Goal: Information Seeking & Learning: Learn about a topic

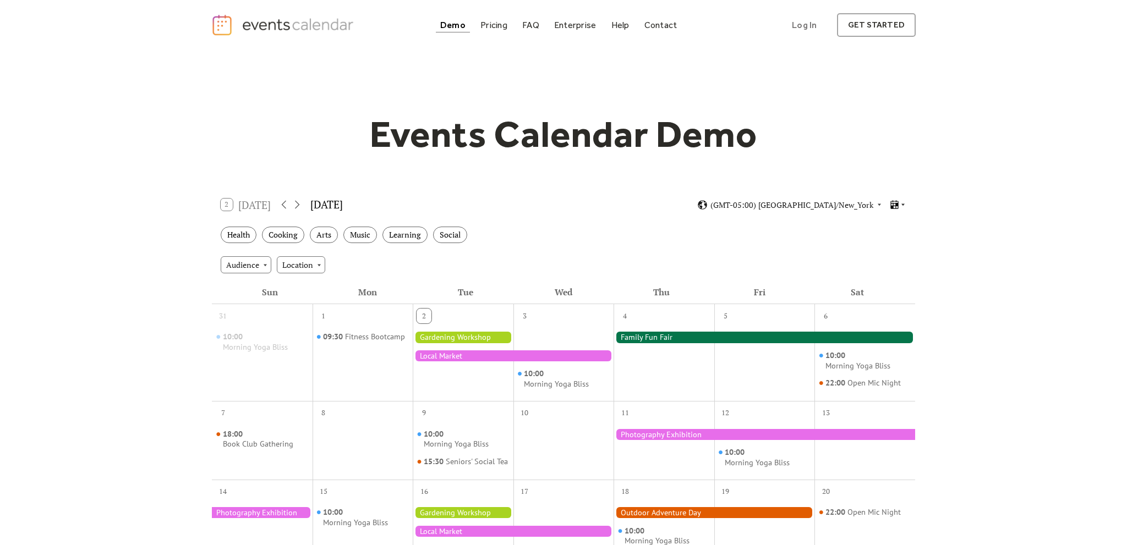
click at [903, 204] on icon at bounding box center [902, 205] width 3 height 2
click at [874, 281] on span "Week" at bounding box center [880, 283] width 18 height 12
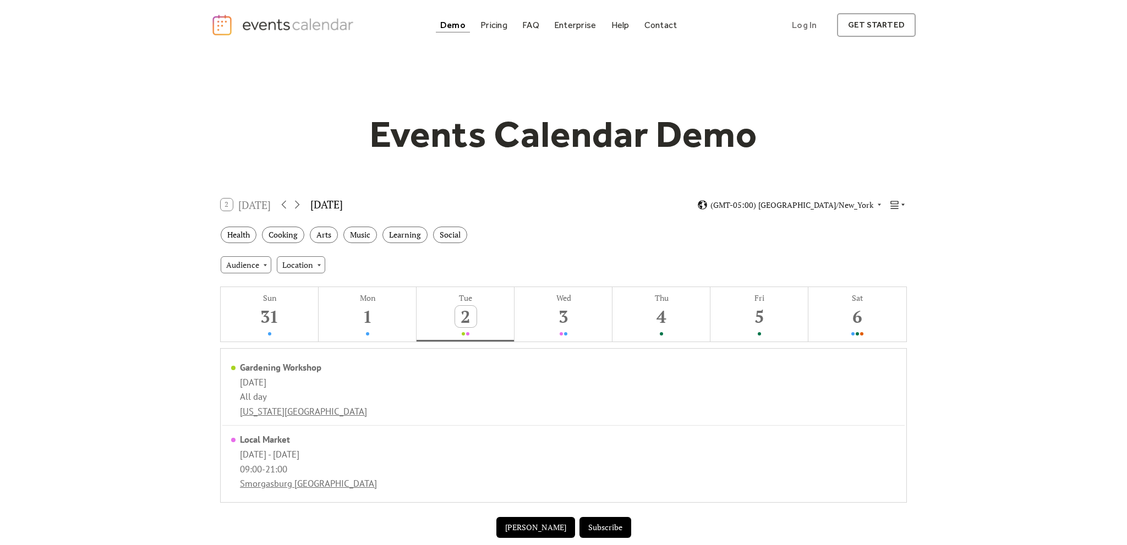
click at [899, 202] on icon at bounding box center [894, 205] width 10 height 10
click at [888, 259] on span "Agenda" at bounding box center [884, 262] width 26 height 12
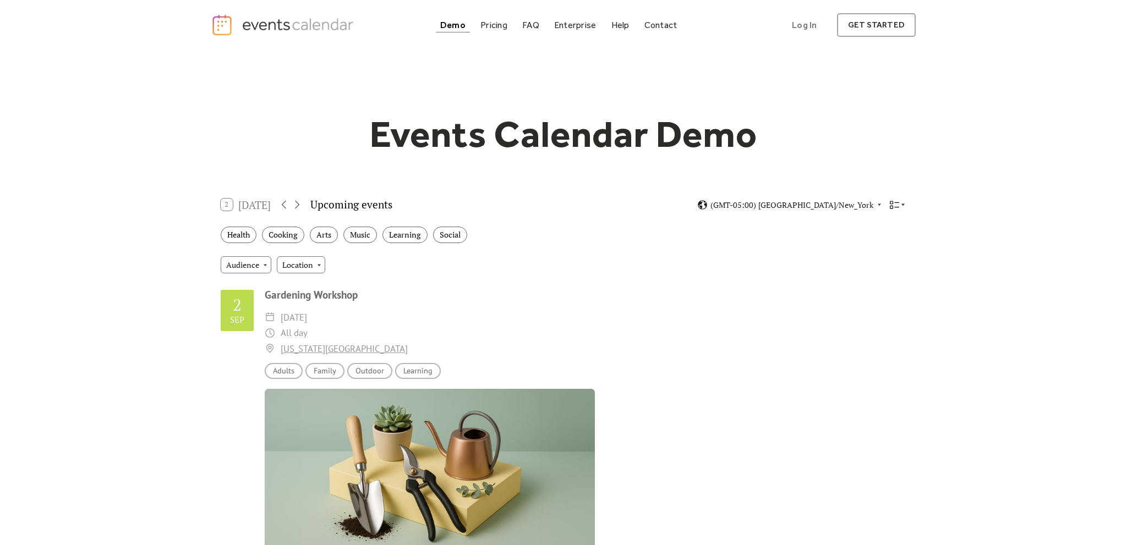
click at [898, 208] on icon at bounding box center [894, 205] width 10 height 10
click at [890, 243] on span "Cards" at bounding box center [881, 242] width 20 height 12
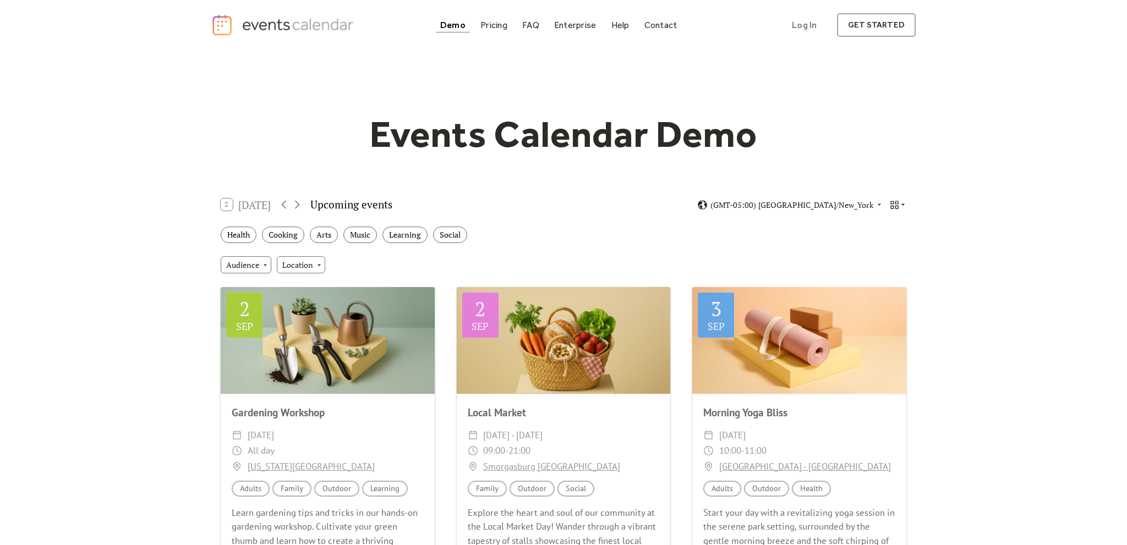
click at [897, 204] on icon at bounding box center [894, 205] width 10 height 10
click at [892, 226] on span "Month" at bounding box center [882, 221] width 23 height 12
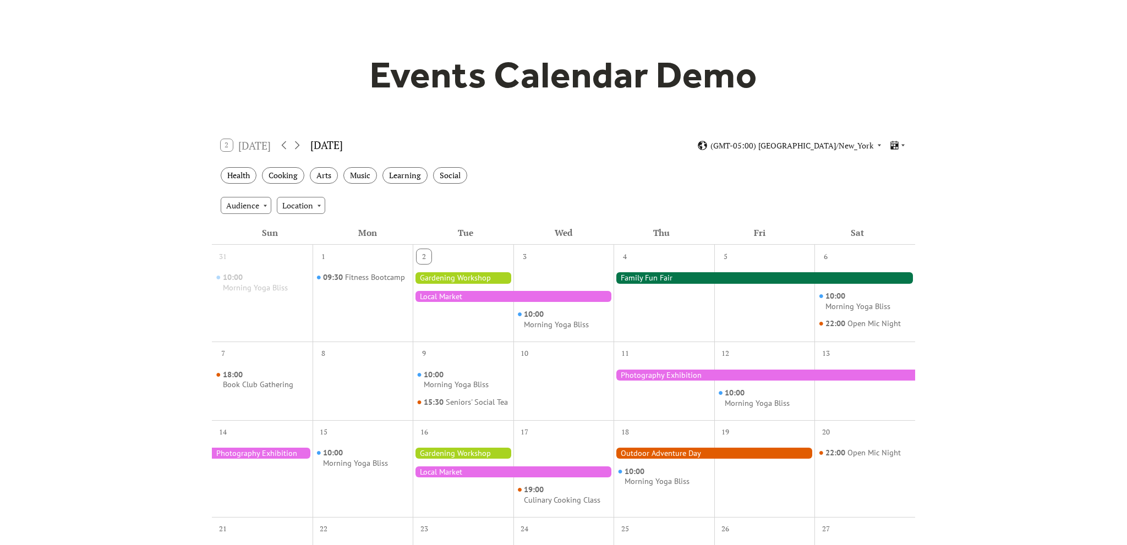
scroll to position [58, 0]
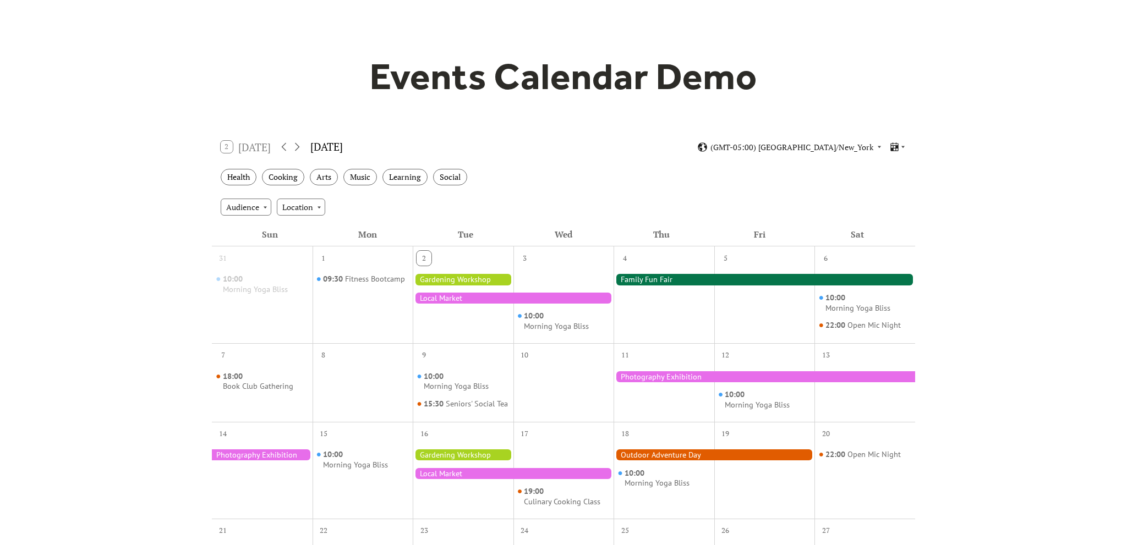
drag, startPoint x: 910, startPoint y: 145, endPoint x: 904, endPoint y: 146, distance: 6.6
click at [910, 145] on div "2 Today September 2025 (GMT-05:00) America/New_York" at bounding box center [563, 147] width 703 height 29
click at [904, 146] on icon at bounding box center [902, 147] width 3 height 2
click at [888, 227] on span "Week" at bounding box center [880, 225] width 18 height 12
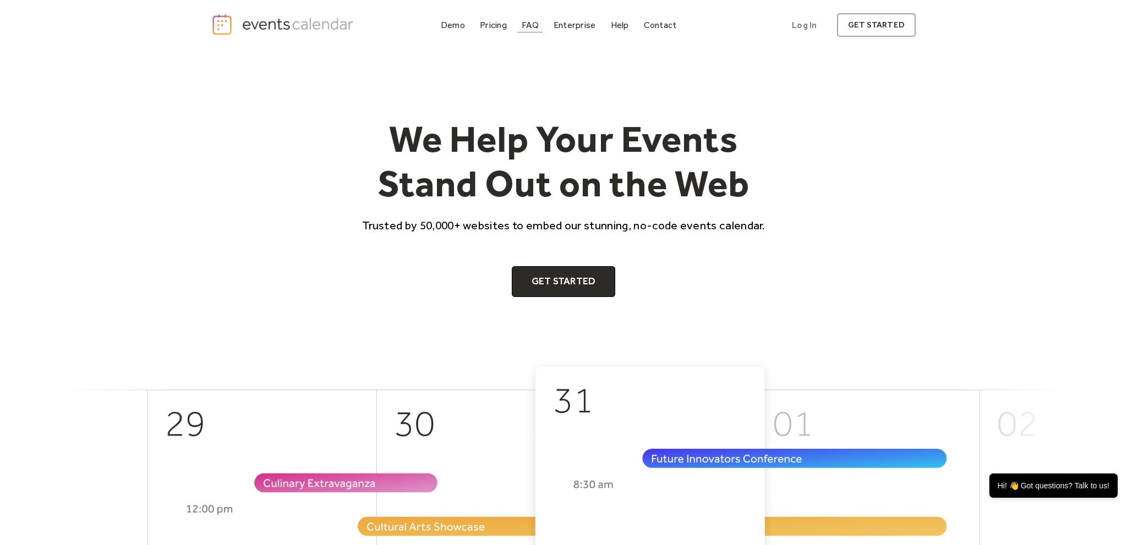
click at [535, 25] on div "FAQ" at bounding box center [530, 25] width 17 height 6
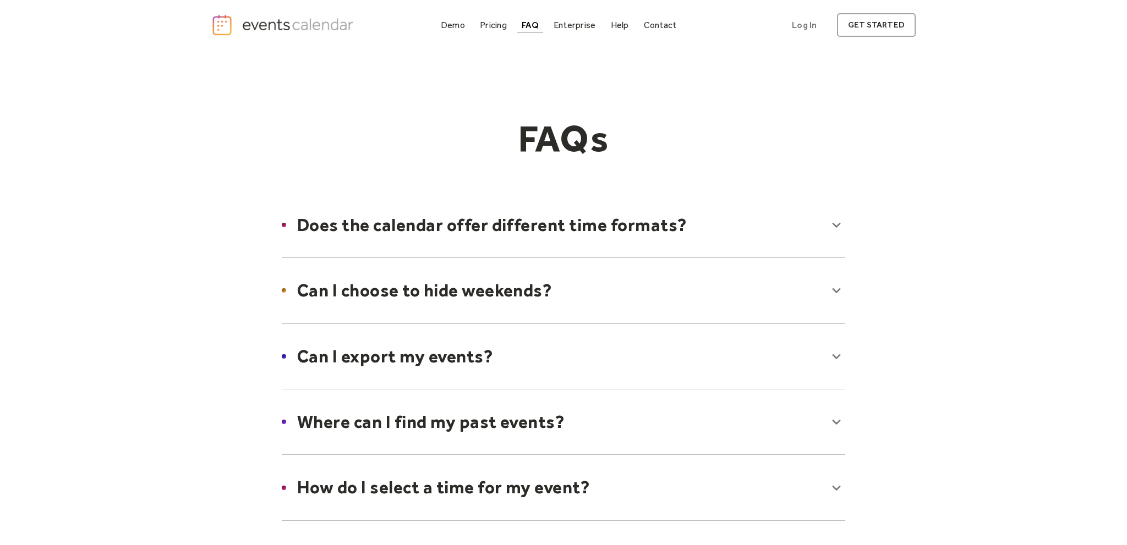
click at [338, 228] on div at bounding box center [563, 224] width 585 height 67
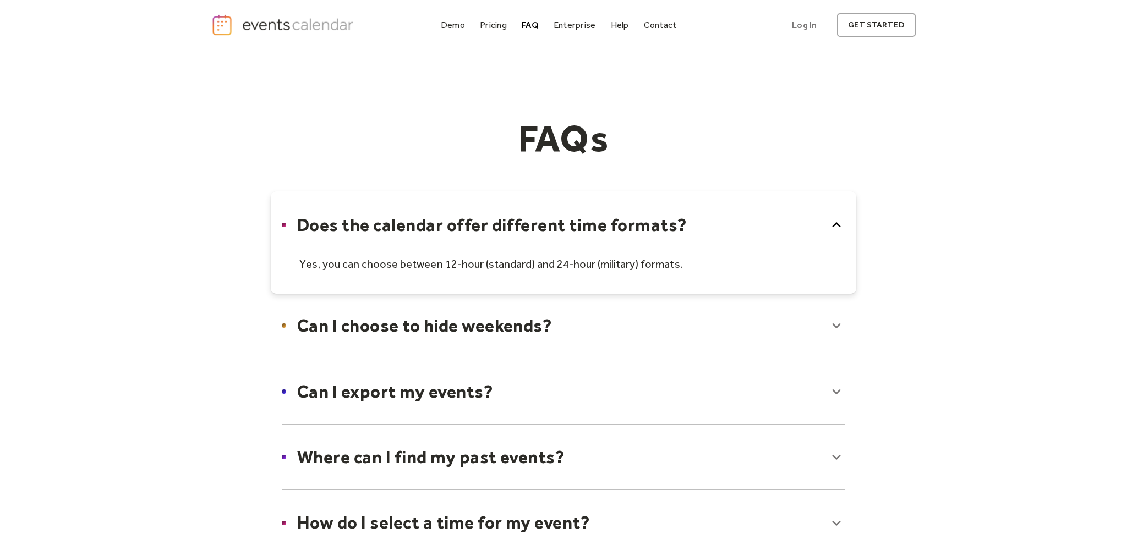
click at [357, 330] on div at bounding box center [563, 325] width 585 height 67
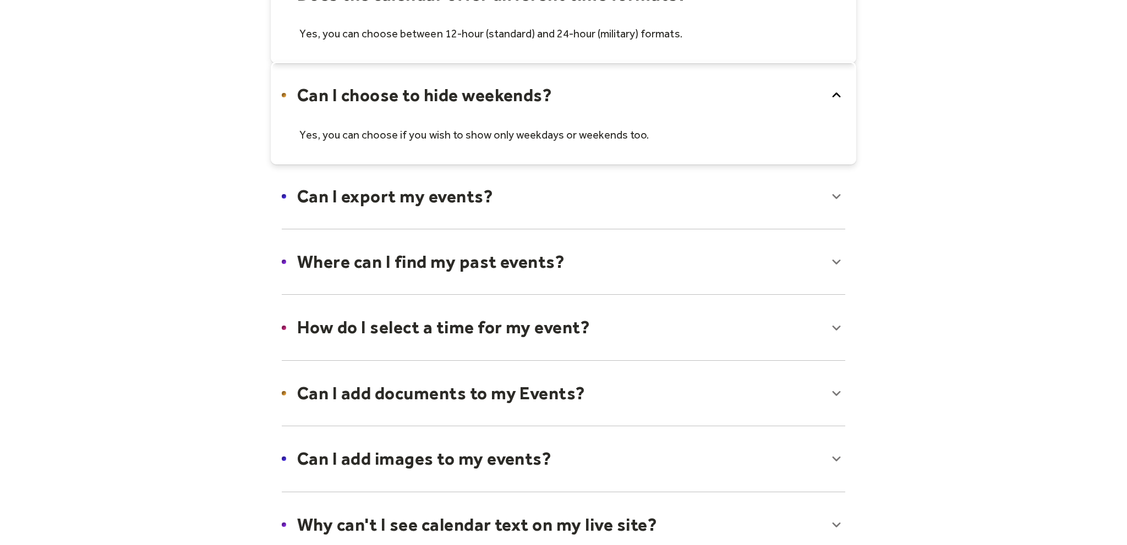
scroll to position [232, 0]
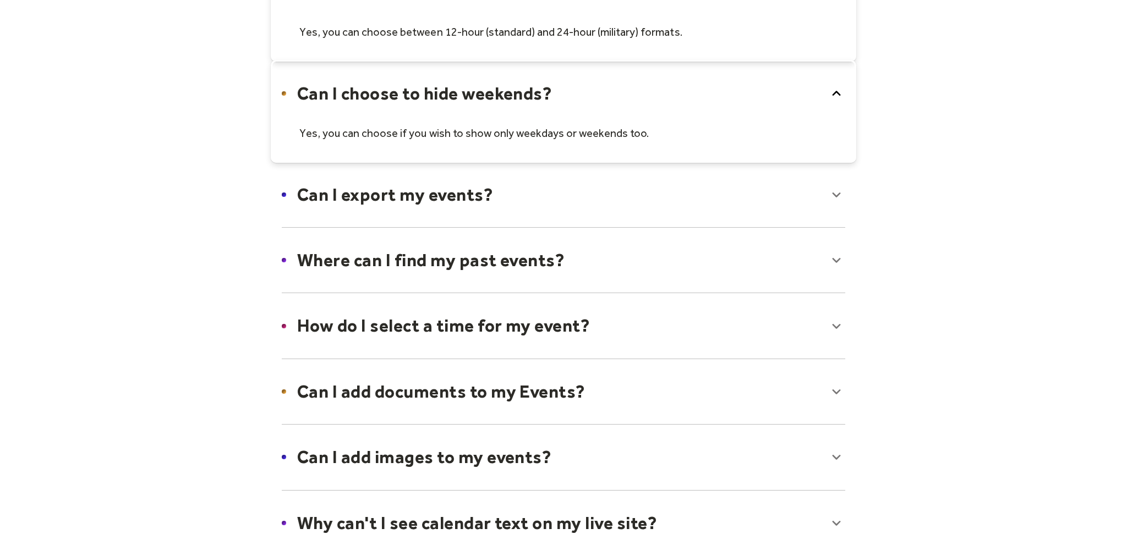
click at [404, 267] on div at bounding box center [563, 260] width 585 height 67
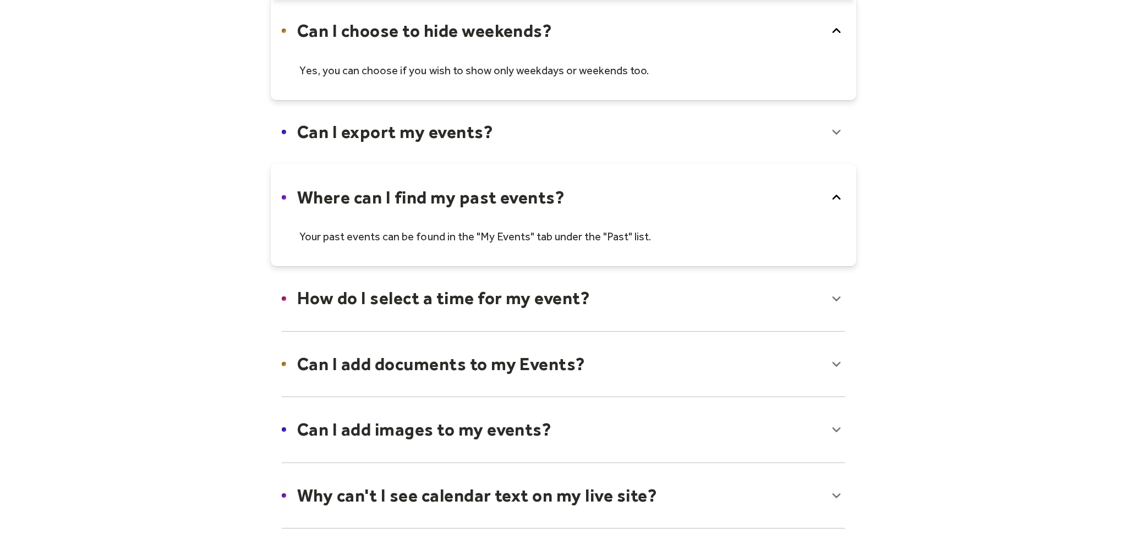
scroll to position [348, 0]
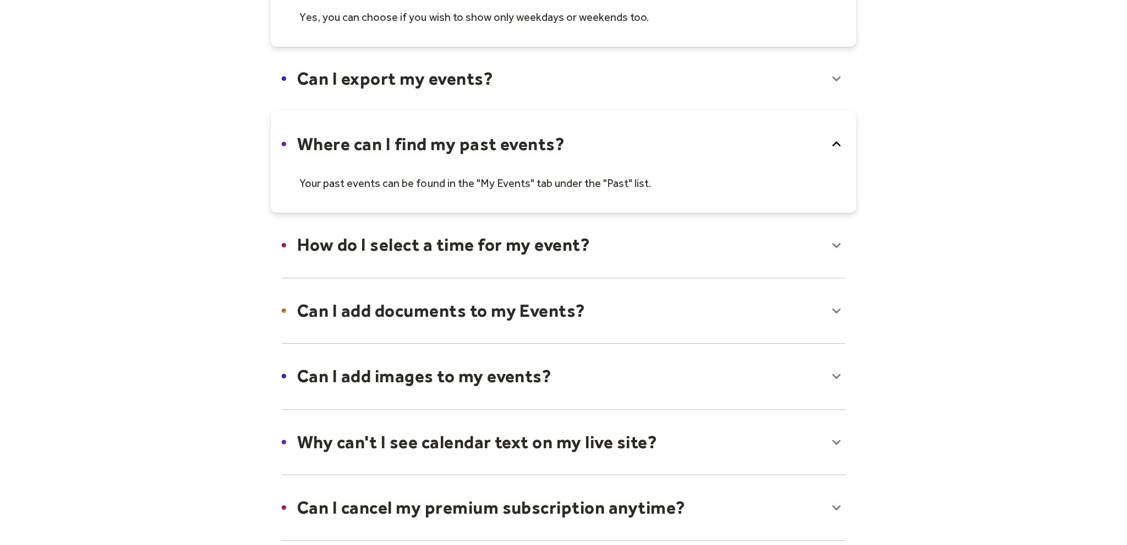
click at [419, 248] on div at bounding box center [563, 244] width 585 height 67
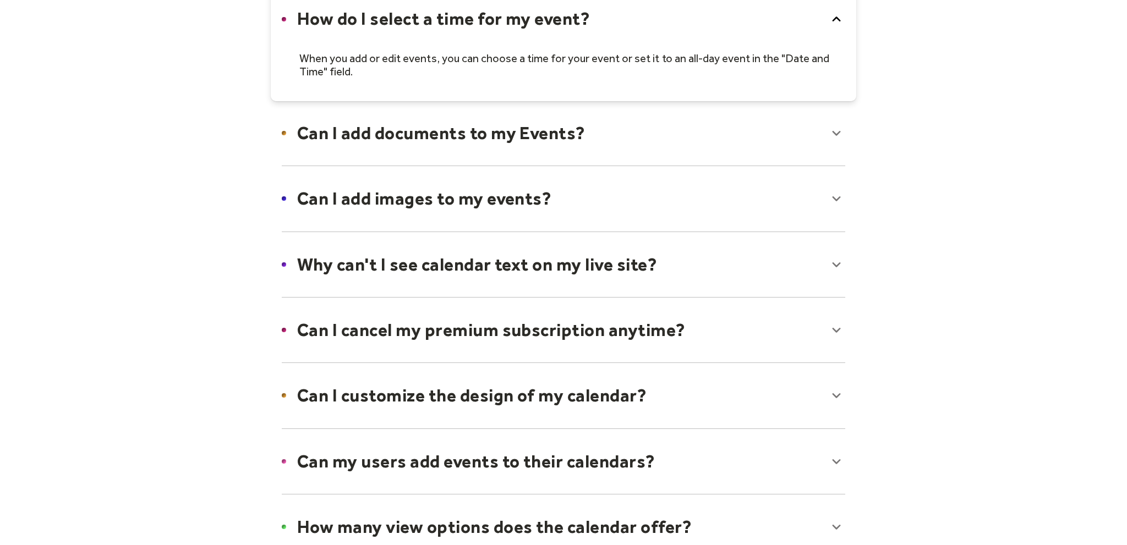
scroll to position [581, 0]
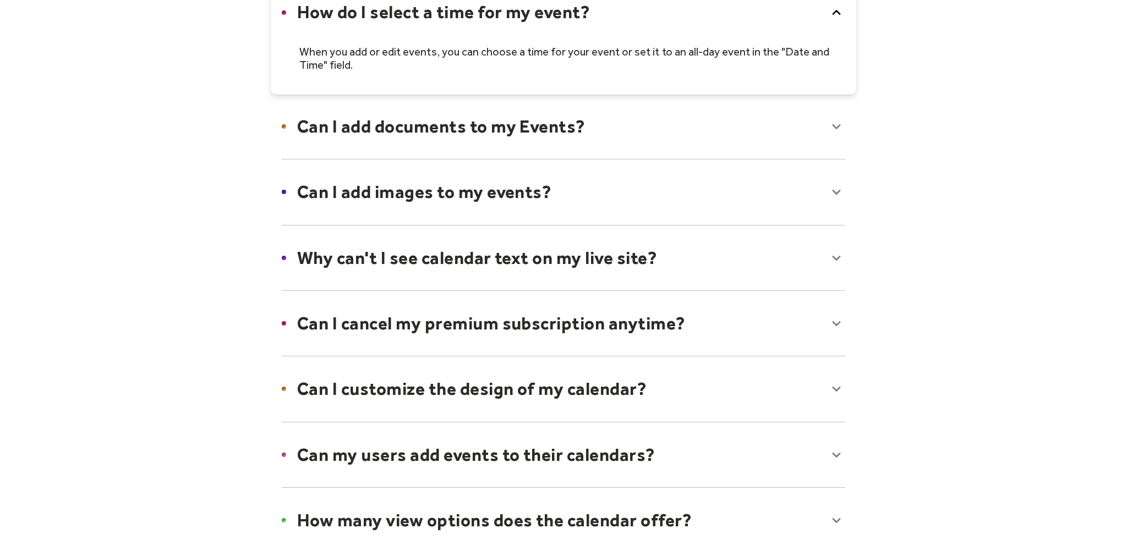
click at [414, 257] on div at bounding box center [563, 257] width 585 height 67
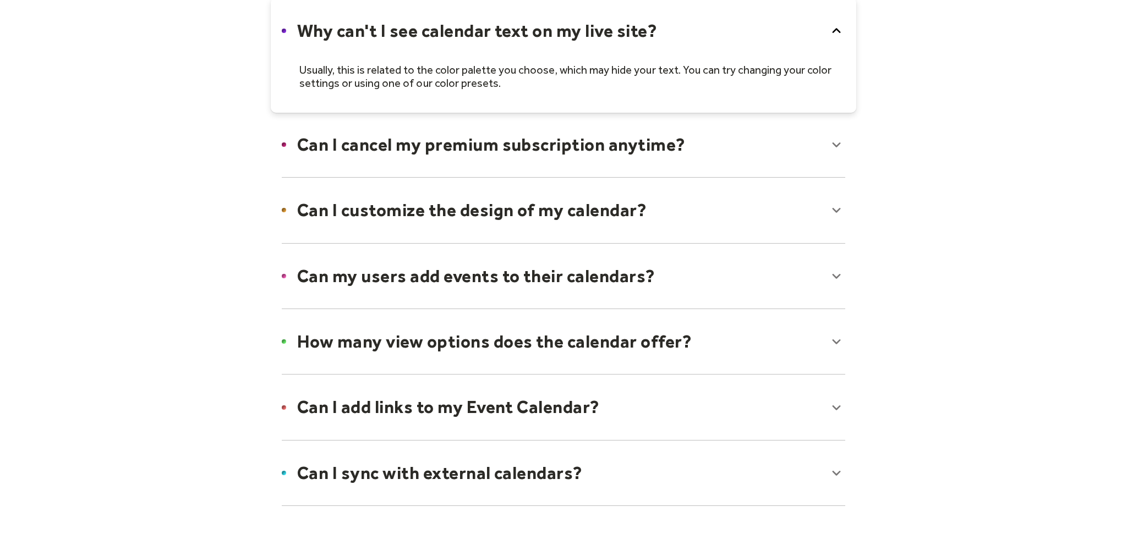
scroll to position [813, 0]
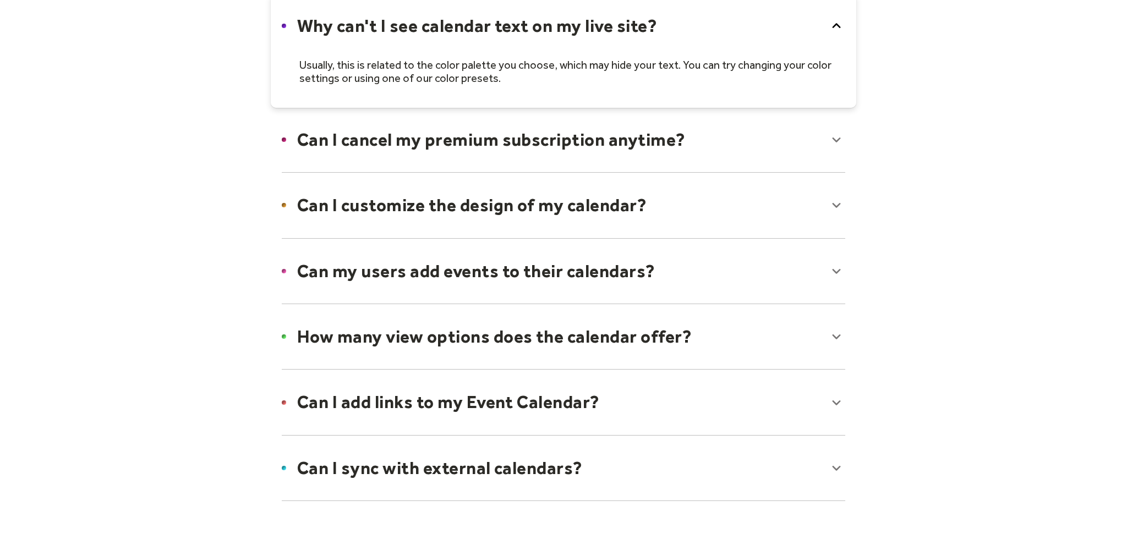
click at [330, 204] on div at bounding box center [563, 205] width 585 height 67
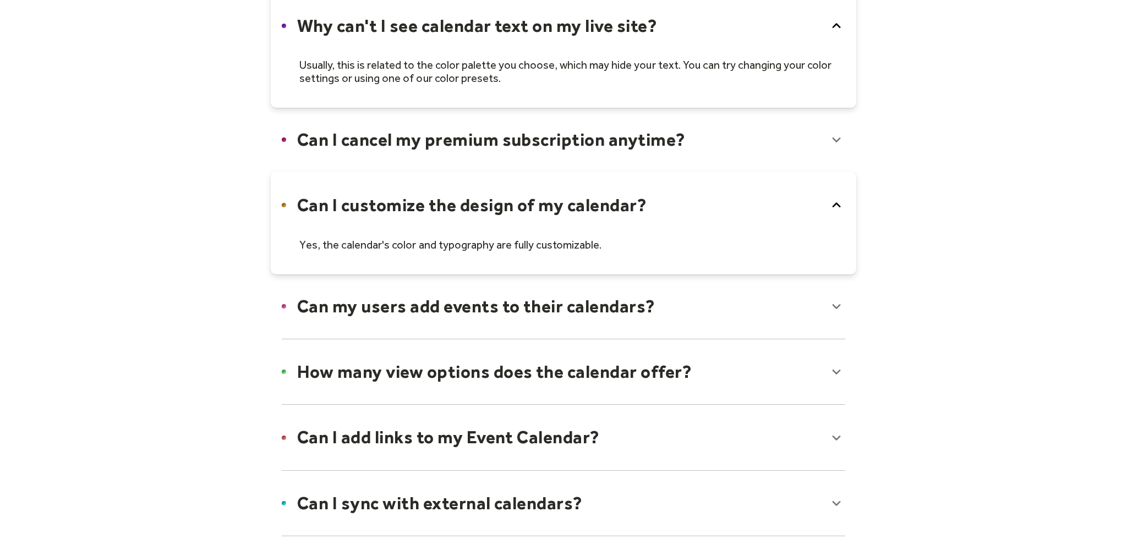
click at [341, 304] on div at bounding box center [563, 306] width 585 height 67
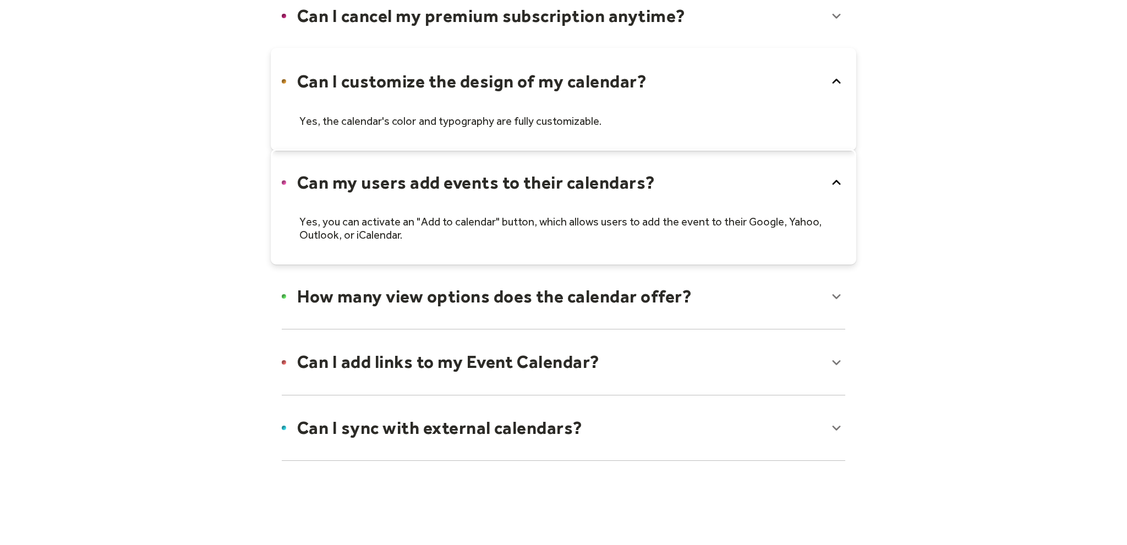
scroll to position [988, 0]
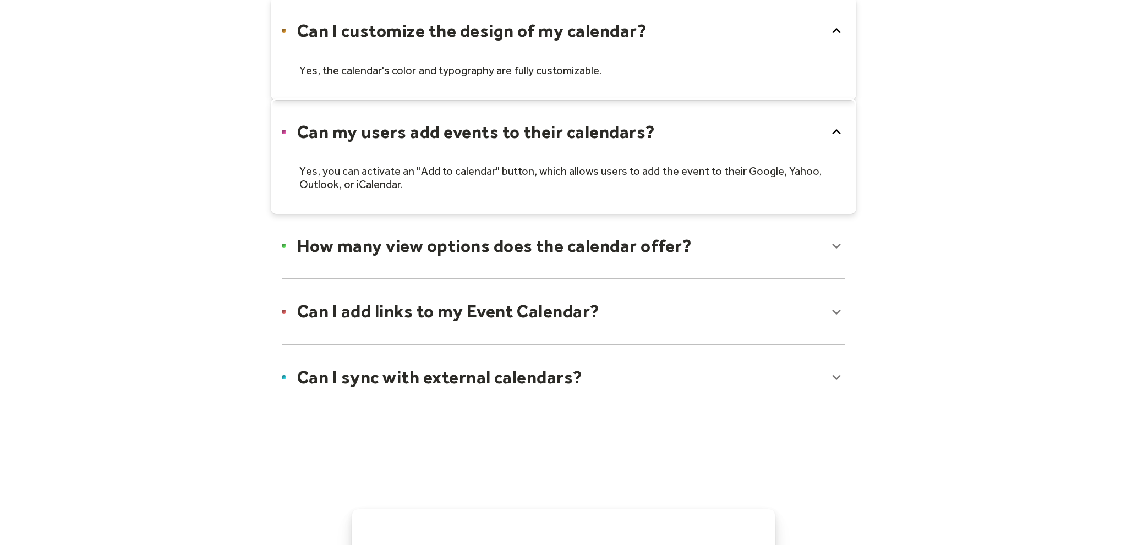
click at [364, 249] on div at bounding box center [563, 245] width 585 height 67
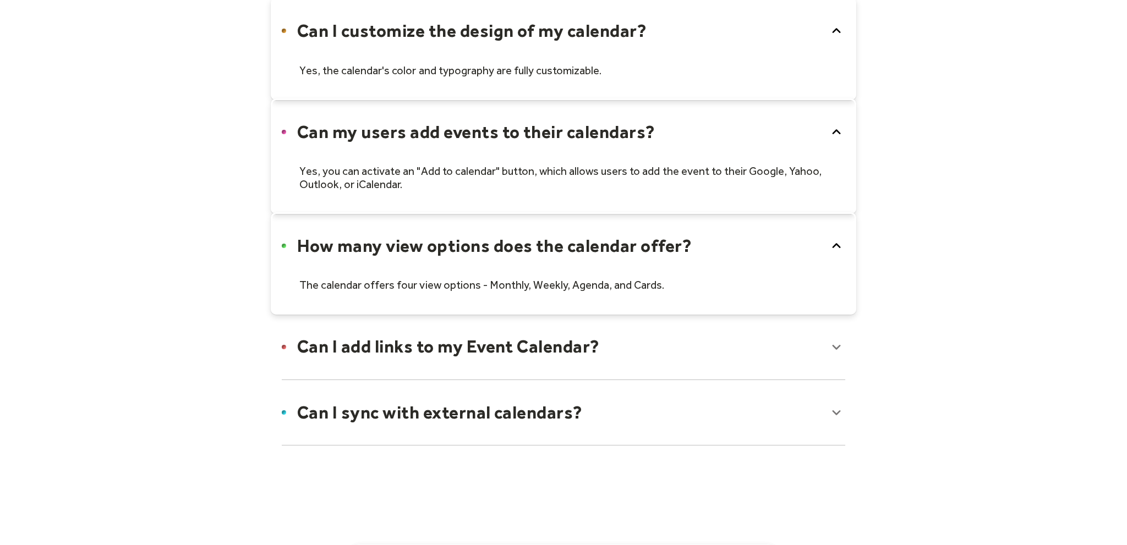
click at [406, 415] on div at bounding box center [563, 412] width 585 height 67
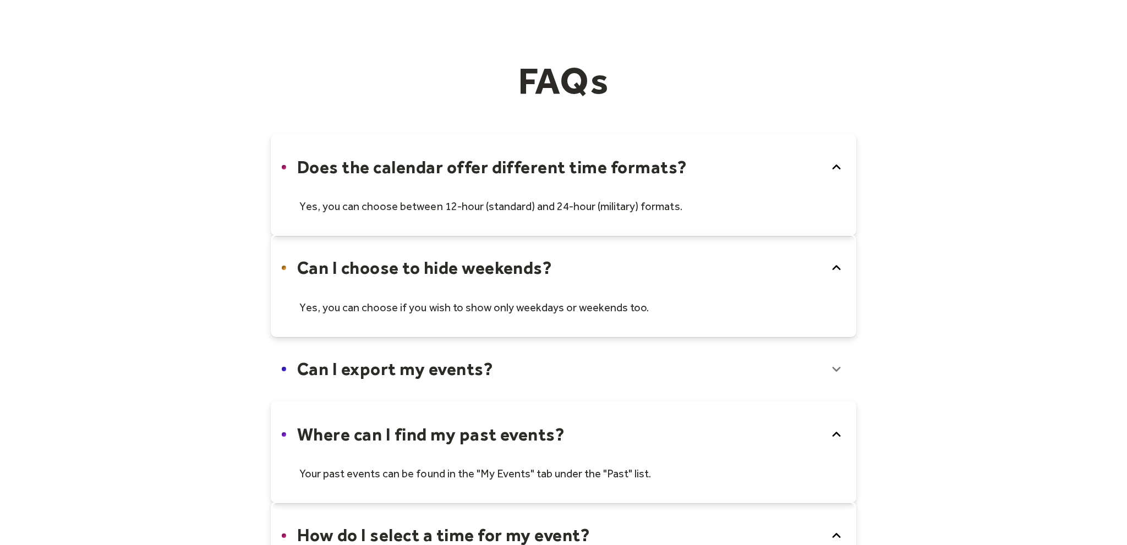
scroll to position [0, 0]
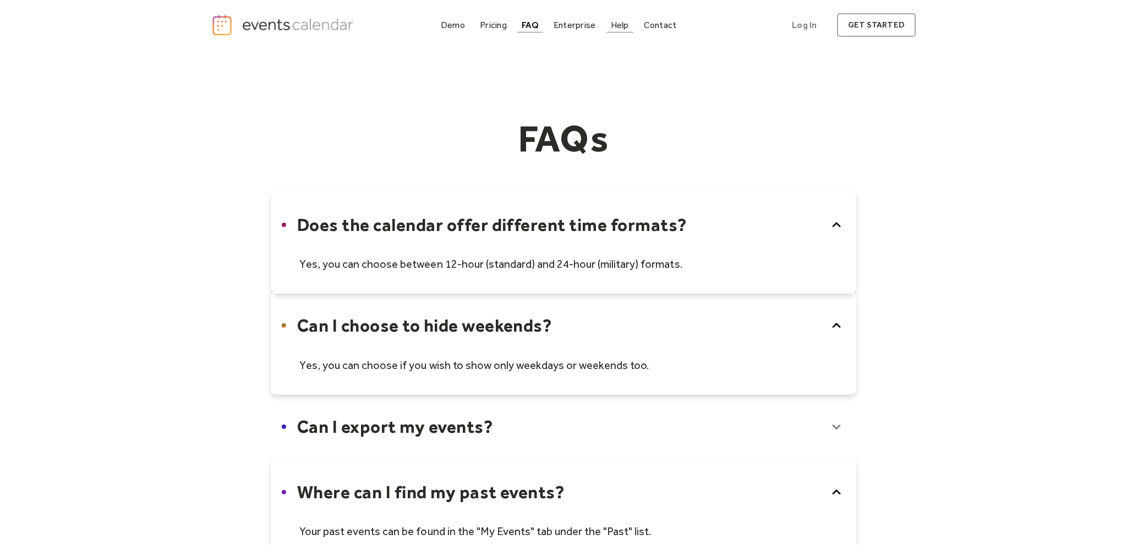
click at [612, 28] on div "Help" at bounding box center [620, 25] width 18 height 6
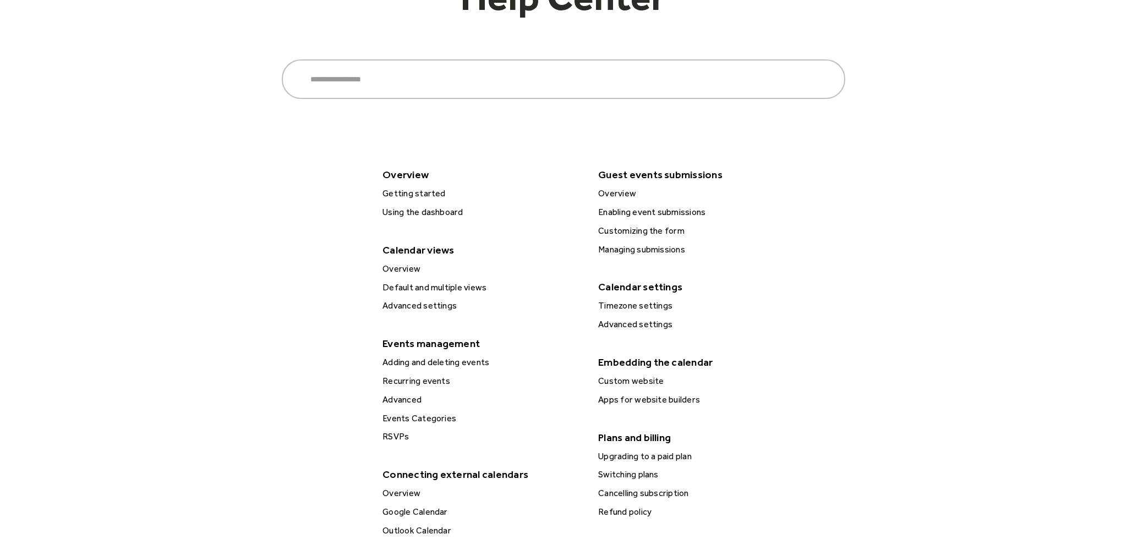
scroll to position [174, 0]
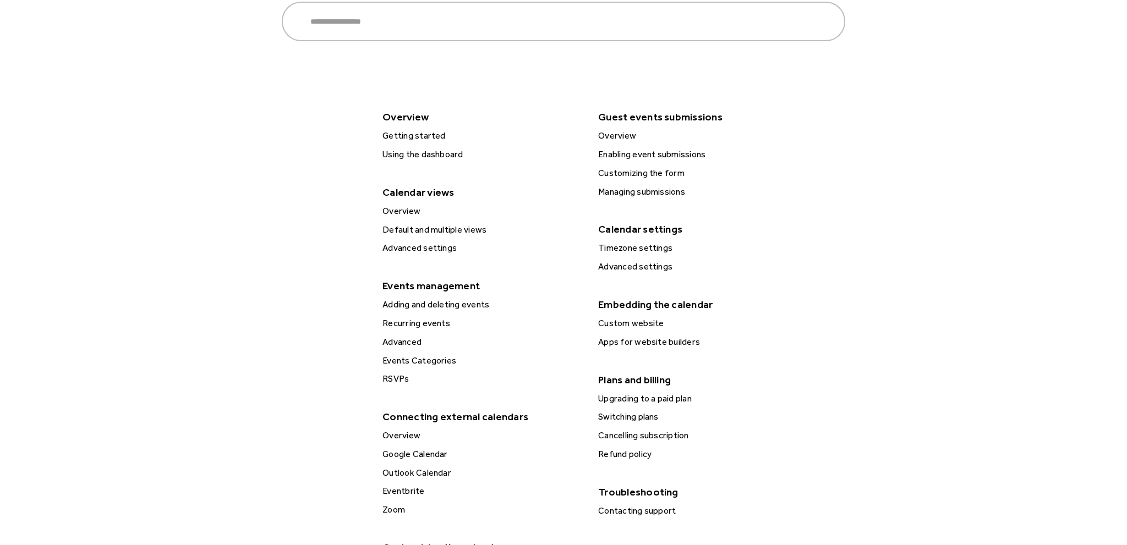
click at [399, 445] on div "Overview" at bounding box center [480, 438] width 207 height 19
click at [396, 453] on div "Google Calendar" at bounding box center [482, 454] width 206 height 14
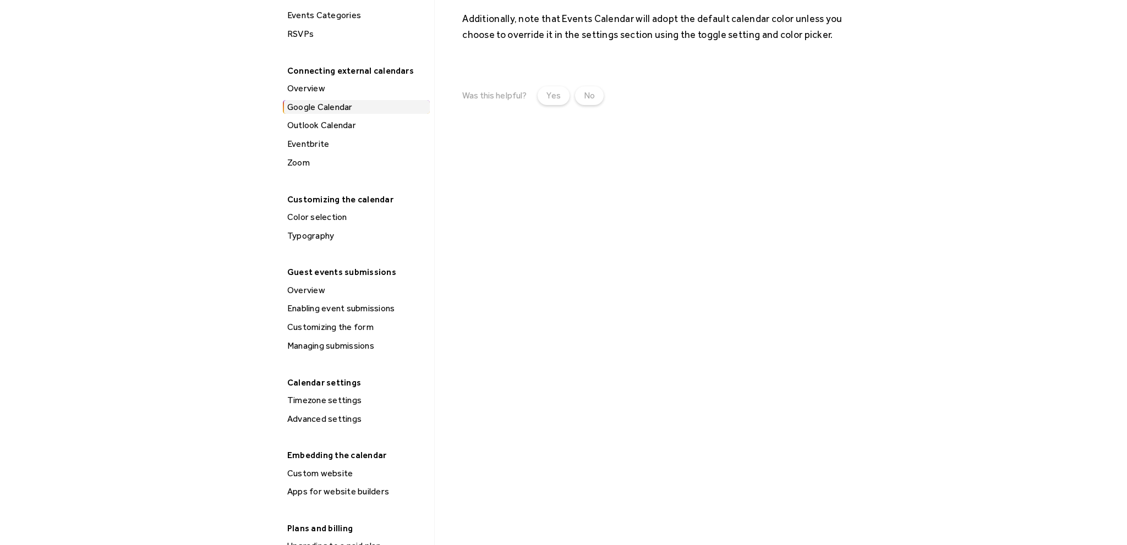
scroll to position [464, 0]
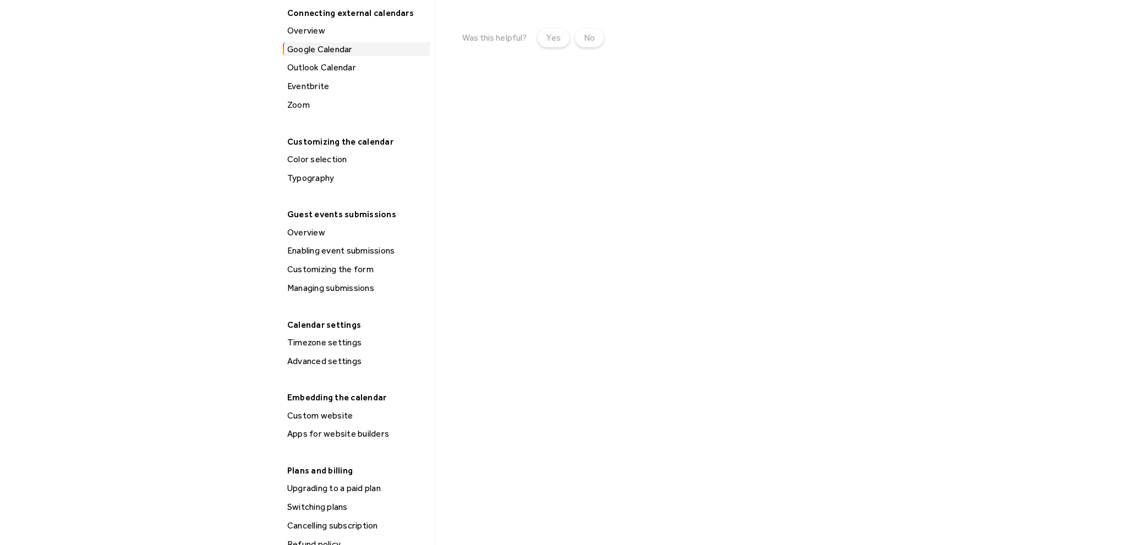
click at [355, 430] on div "Apps for website builders" at bounding box center [357, 434] width 146 height 14
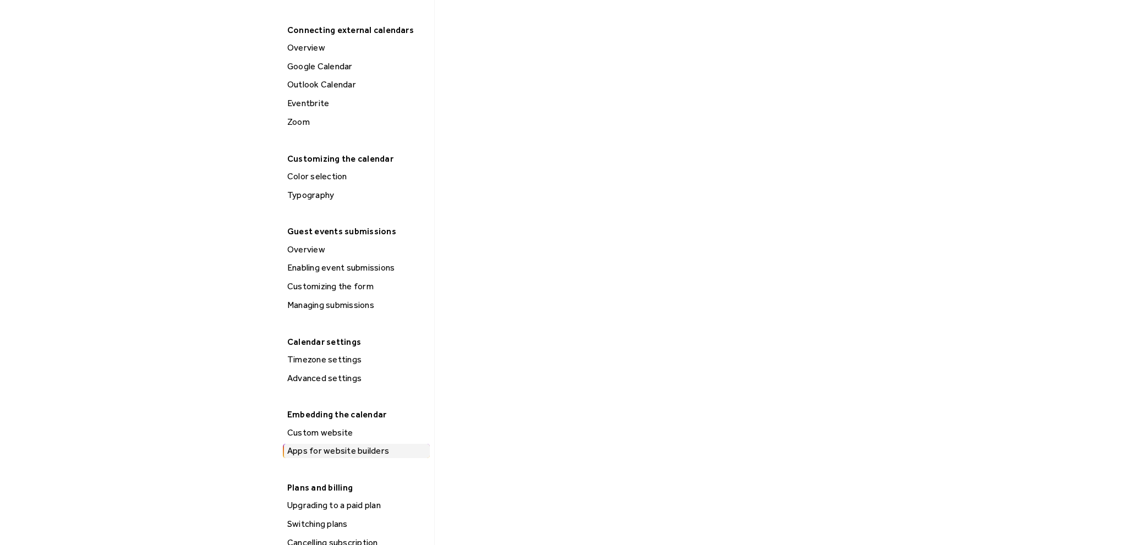
scroll to position [581, 0]
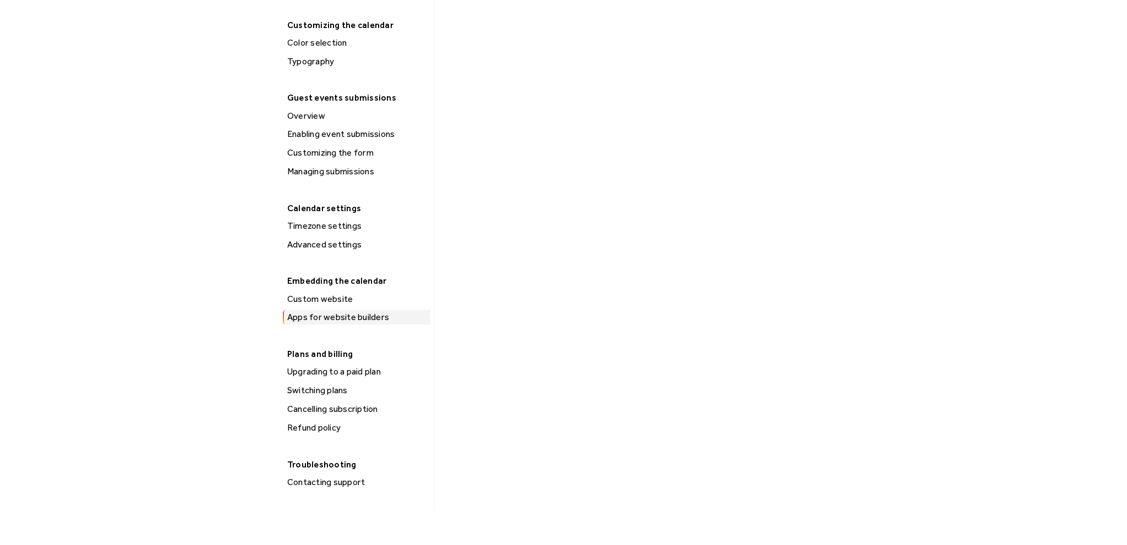
click at [331, 296] on div "Custom website" at bounding box center [357, 299] width 146 height 14
